Goal: Complete application form

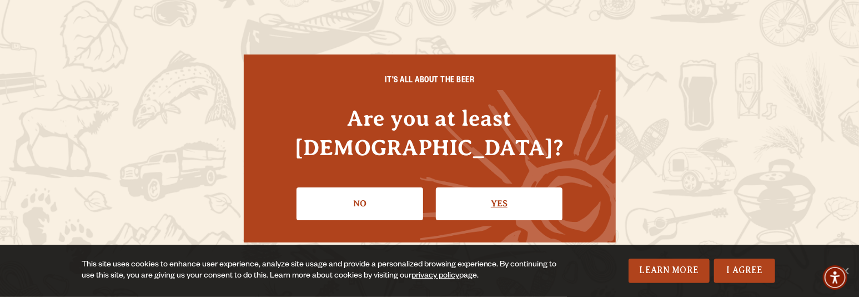
click at [503, 193] on link "Yes" at bounding box center [499, 203] width 127 height 32
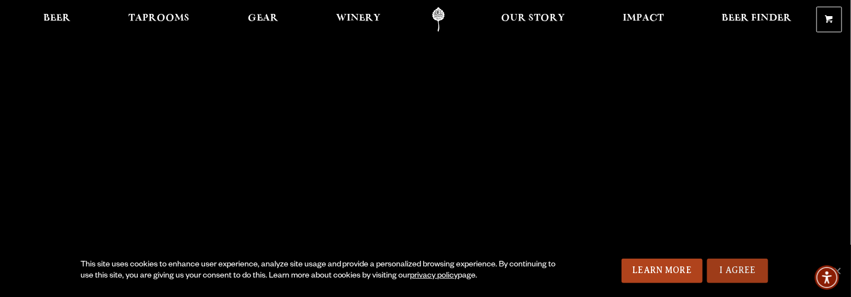
click at [739, 268] on link "I Agree" at bounding box center [737, 270] width 61 height 24
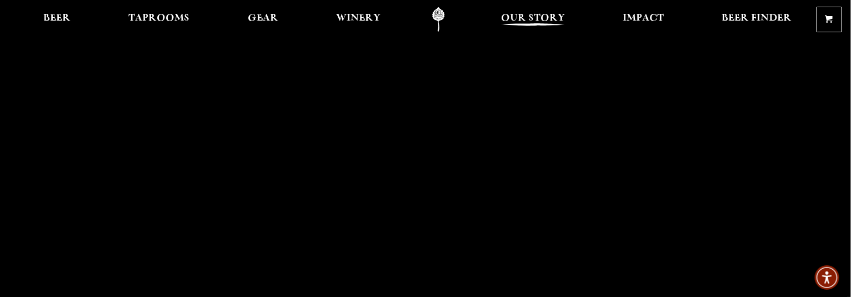
click at [559, 16] on span "Our Story" at bounding box center [533, 18] width 64 height 9
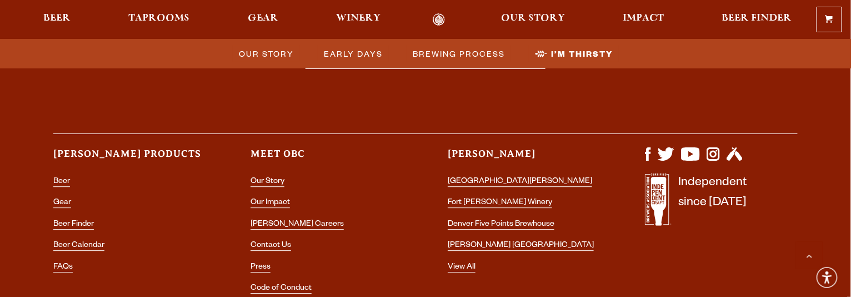
scroll to position [3911, 0]
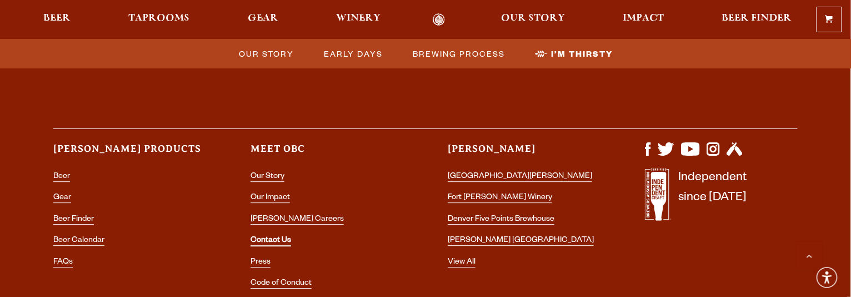
click at [284, 236] on link "Contact Us" at bounding box center [270, 241] width 41 height 10
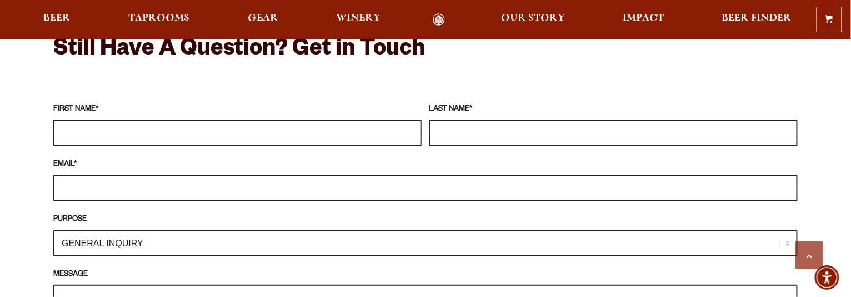
scroll to position [1055, 0]
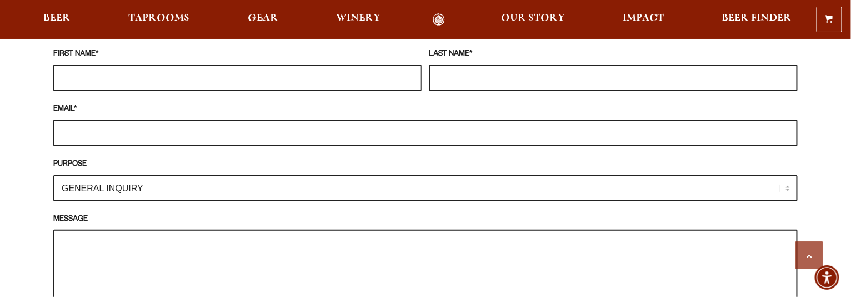
click at [394, 175] on select "GENERAL INQUIRY TAPROOM / BREWERY WINERY BOOK A TOUR MEDIA INQUIRY GEAR SHOP OD…" at bounding box center [425, 188] width 744 height 26
select select "MEDIA INQUIRY"
click at [53, 175] on select "GENERAL INQUIRY TAPROOM / BREWERY WINERY BOOK A TOUR MEDIA INQUIRY GEAR SHOP OD…" at bounding box center [425, 188] width 744 height 26
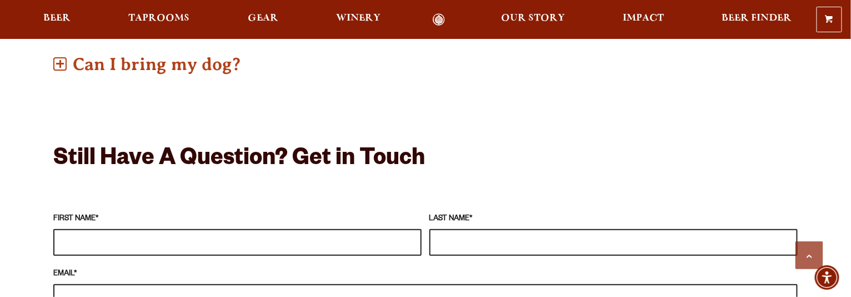
scroll to position [889, 0]
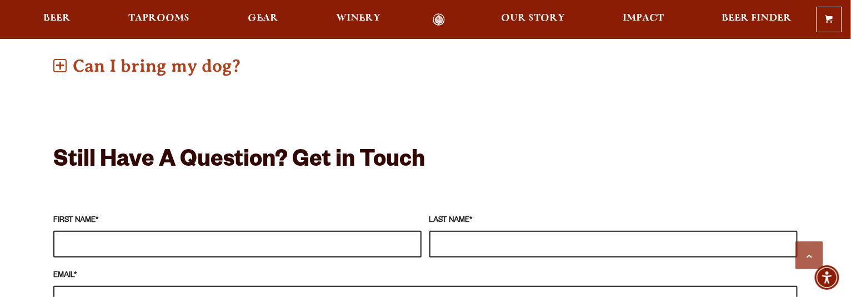
click at [157, 230] on input "FIRST NAME *" at bounding box center [237, 243] width 368 height 27
type input "Grant"
type input "Hughes"
type input "grant@sweetflyfilm.com"
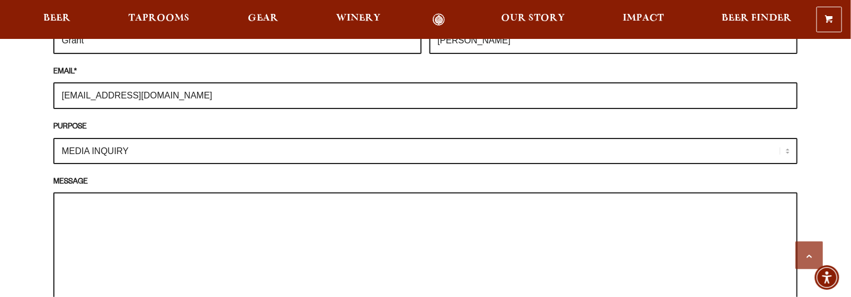
scroll to position [1111, 0]
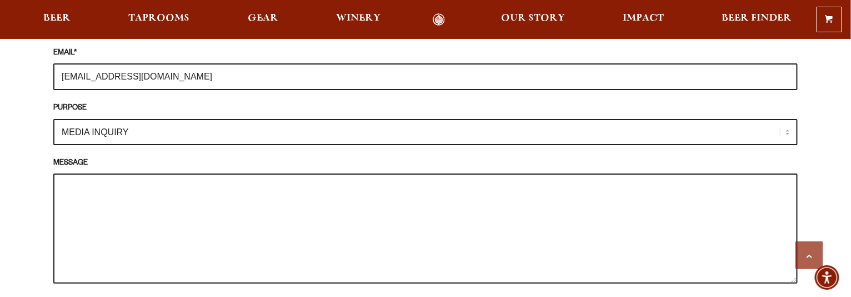
click at [151, 173] on textarea "MESSAGE" at bounding box center [425, 228] width 744 height 110
paste textarea "Dear Jessica Moskwa: Hi, my name is Grant Hughes, and I am an instructor at the…"
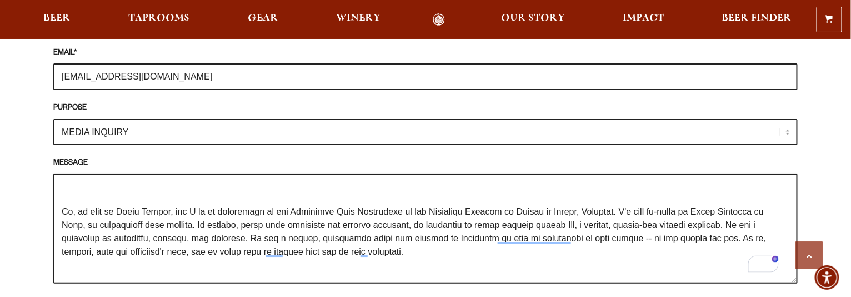
scroll to position [0, 0]
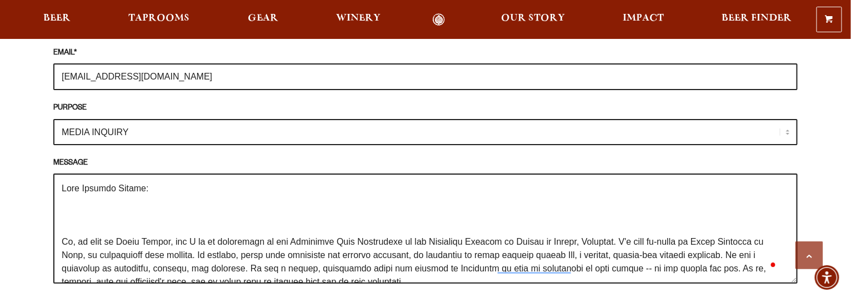
click at [147, 173] on textarea "MESSAGE" at bounding box center [425, 228] width 744 height 110
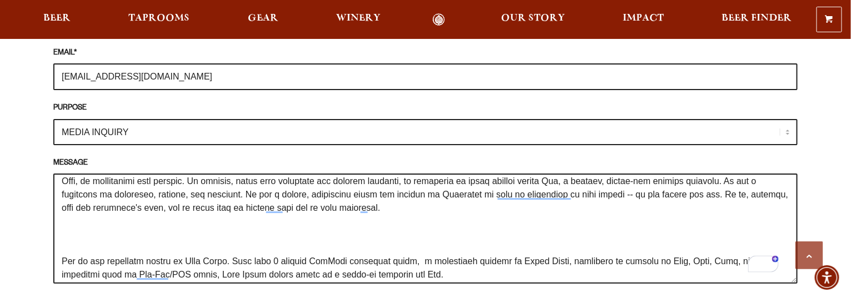
scroll to position [55, 0]
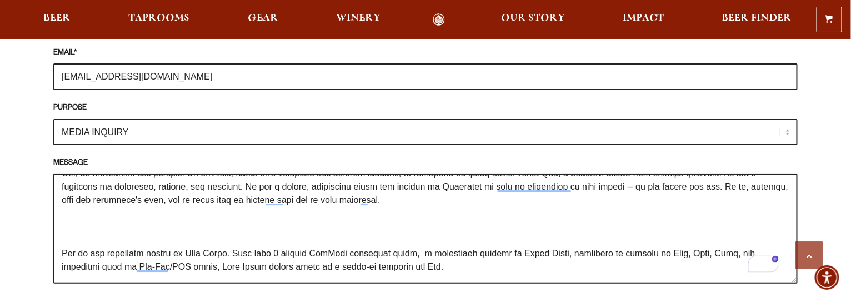
click at [76, 193] on textarea "MESSAGE" at bounding box center [425, 228] width 744 height 110
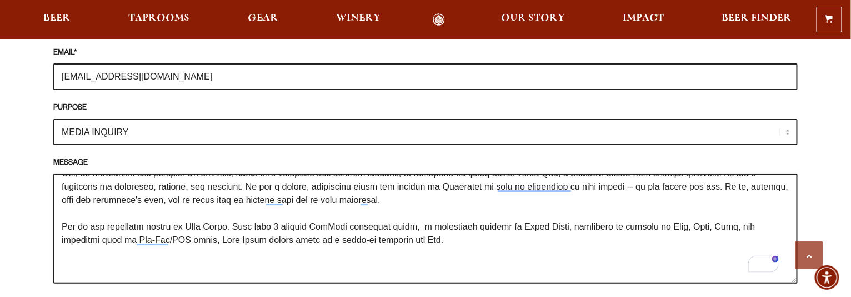
scroll to position [111, 0]
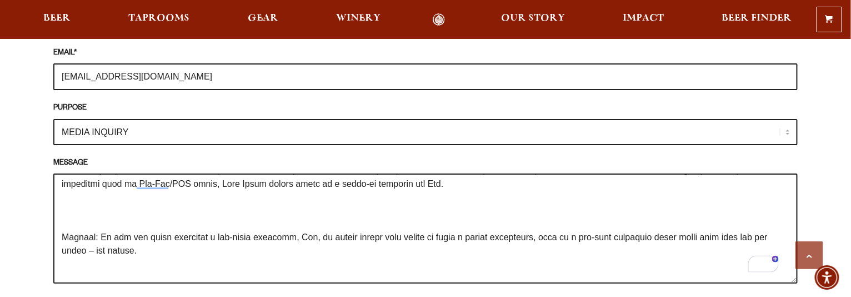
click at [73, 185] on textarea "MESSAGE" at bounding box center [425, 228] width 744 height 110
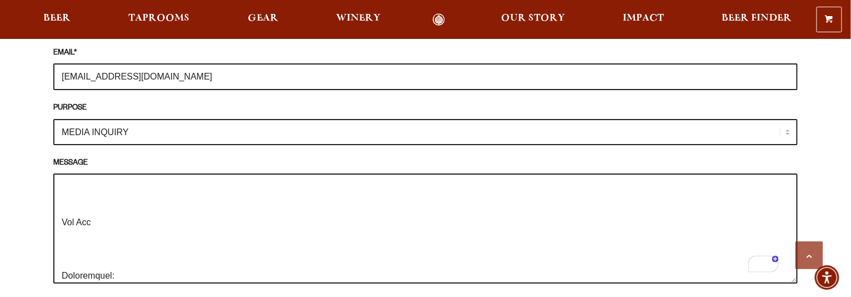
click at [69, 173] on textarea "MESSAGE" at bounding box center [425, 228] width 744 height 110
click at [76, 191] on textarea "MESSAGE" at bounding box center [425, 228] width 744 height 110
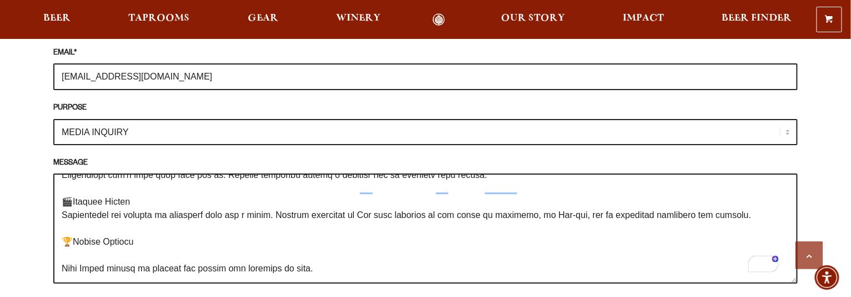
drag, startPoint x: 59, startPoint y: 210, endPoint x: 75, endPoint y: 206, distance: 16.6
click at [59, 210] on textarea "MESSAGE" at bounding box center [425, 228] width 744 height 110
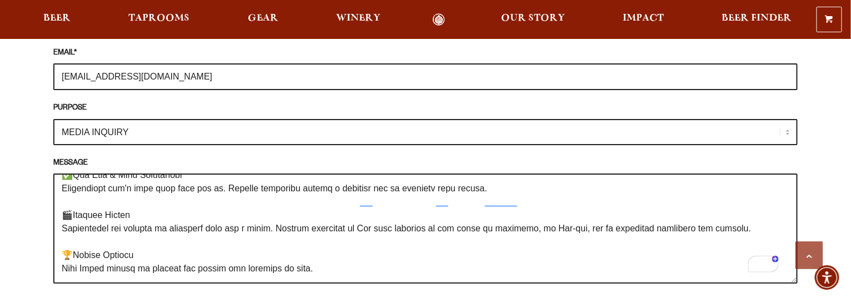
click at [412, 229] on textarea "MESSAGE" at bounding box center [425, 228] width 744 height 110
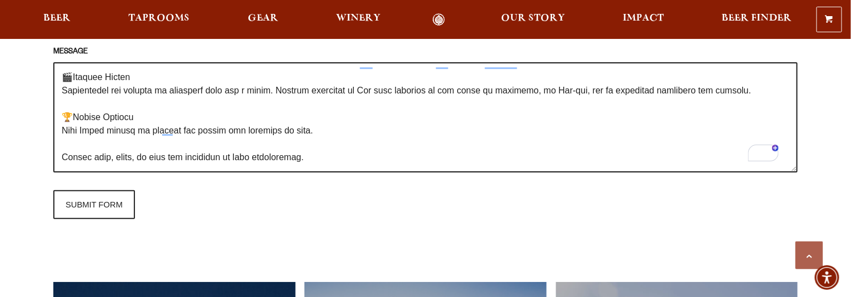
paste textarea "Thanks for your time, Grant Hughes Producer | Sweet Flypaper of Film Email | gr…"
click at [333, 143] on textarea "MESSAGE" at bounding box center [425, 117] width 744 height 110
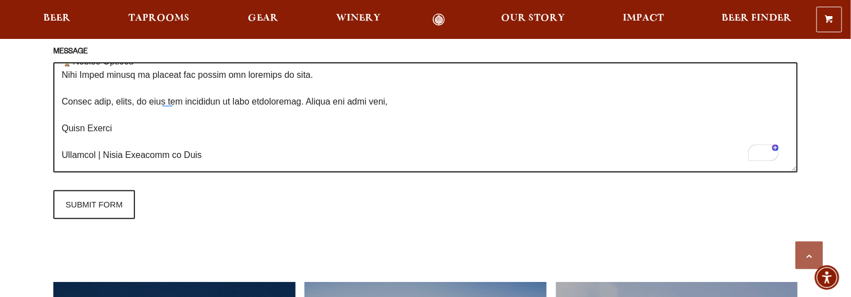
click at [81, 119] on textarea "MESSAGE" at bounding box center [425, 117] width 744 height 110
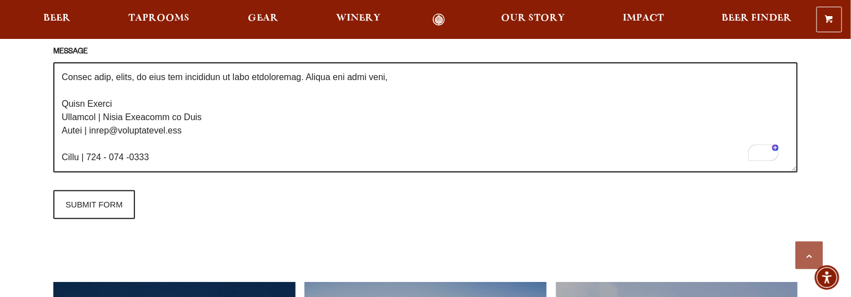
click at [74, 101] on textarea "MESSAGE" at bounding box center [425, 117] width 744 height 110
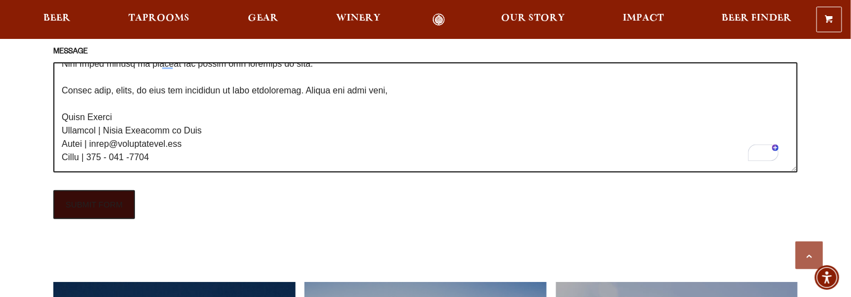
type textarea "Dear Jessica Moskwa and Marketing Team: Hi, my name is Grant Hughes, and I am a…"
click at [117, 190] on input "SUBMIT FORM" at bounding box center [94, 204] width 82 height 29
type input "Sending"
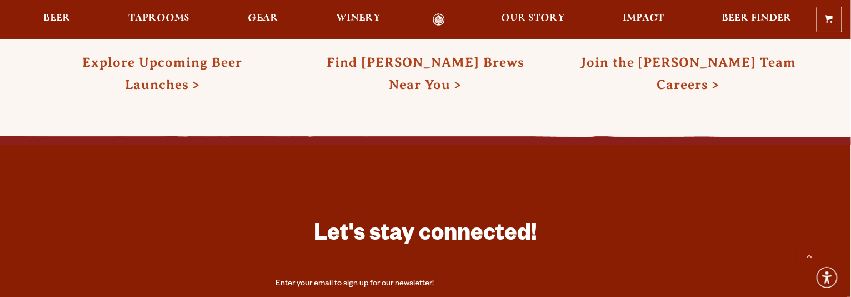
scroll to position [1625, 0]
